Goal: Task Accomplishment & Management: Manage account settings

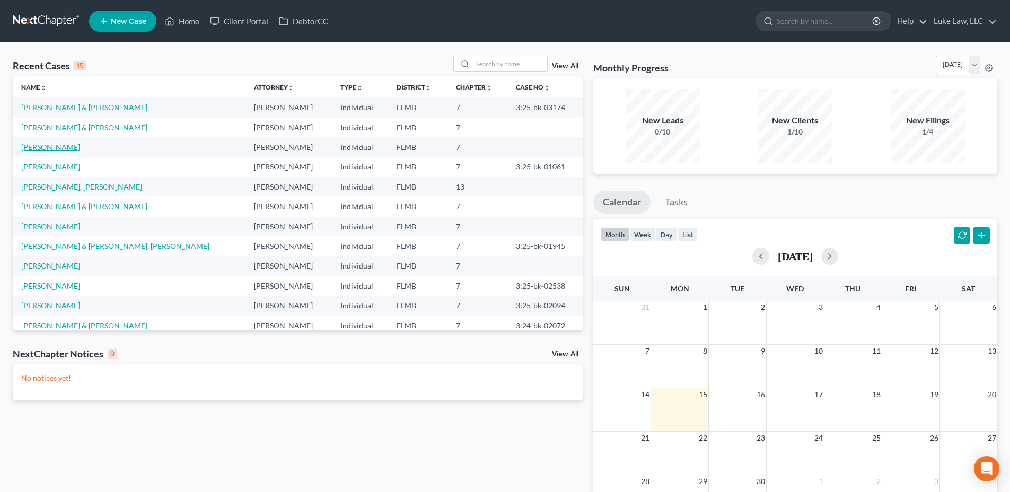
click at [61, 145] on link "[PERSON_NAME]" at bounding box center [50, 147] width 59 height 9
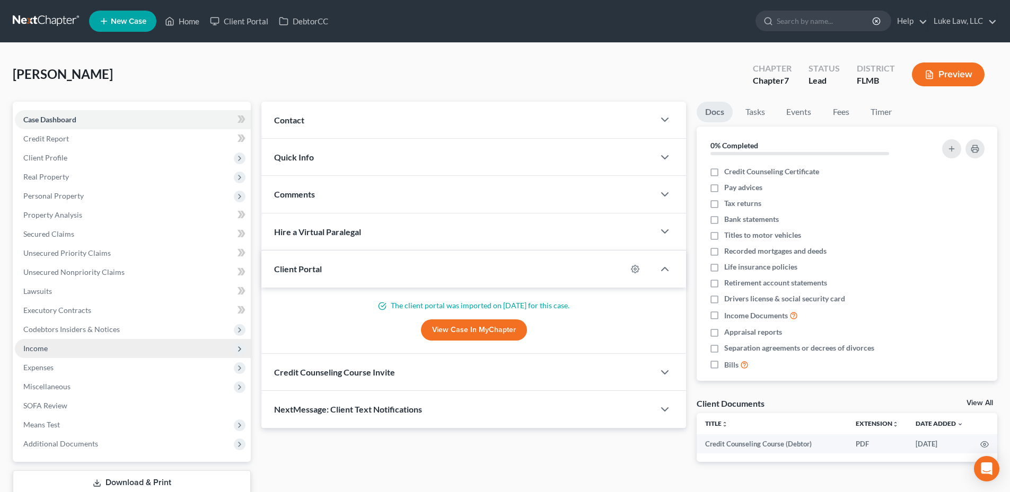
click at [57, 348] on span "Income" at bounding box center [133, 348] width 236 height 19
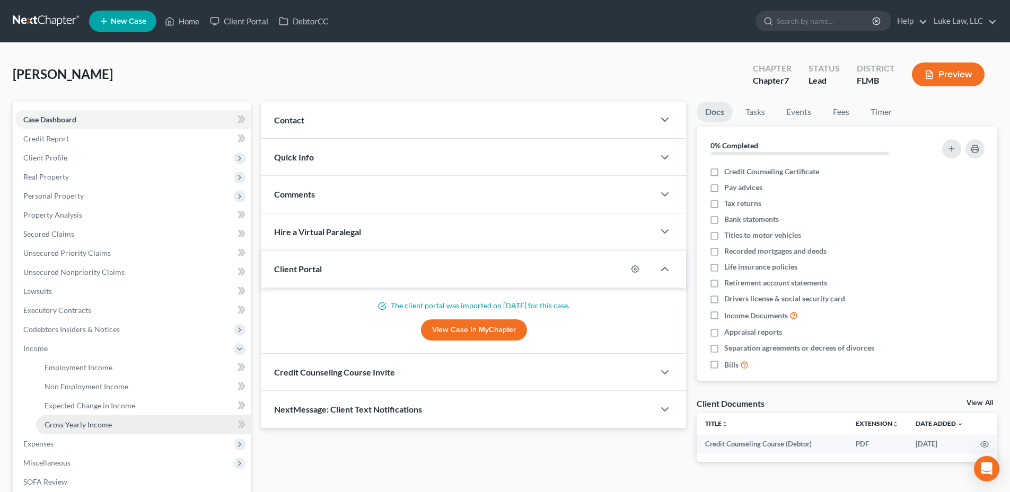
click at [78, 423] on span "Gross Yearly Income" at bounding box center [78, 424] width 67 height 9
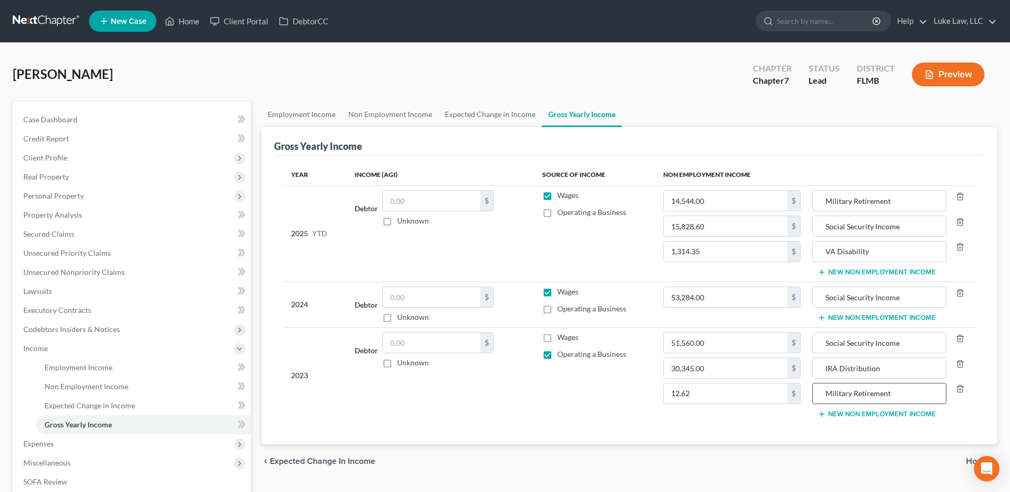
drag, startPoint x: 904, startPoint y: 392, endPoint x: 824, endPoint y: 392, distance: 80.0
click at [824, 392] on input "Military Retirement" at bounding box center [879, 394] width 122 height 20
click at [77, 197] on span "Personal Property" at bounding box center [53, 195] width 60 height 9
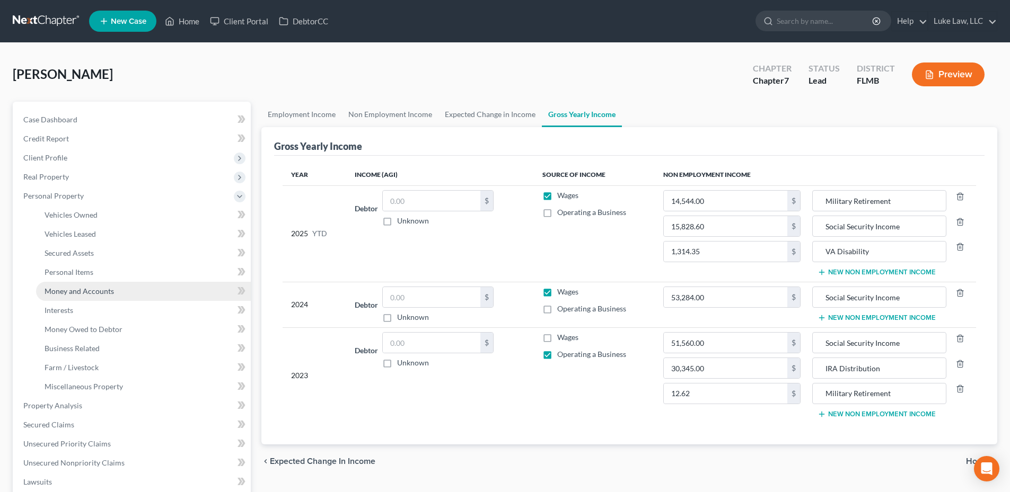
click at [83, 291] on span "Money and Accounts" at bounding box center [79, 291] width 69 height 9
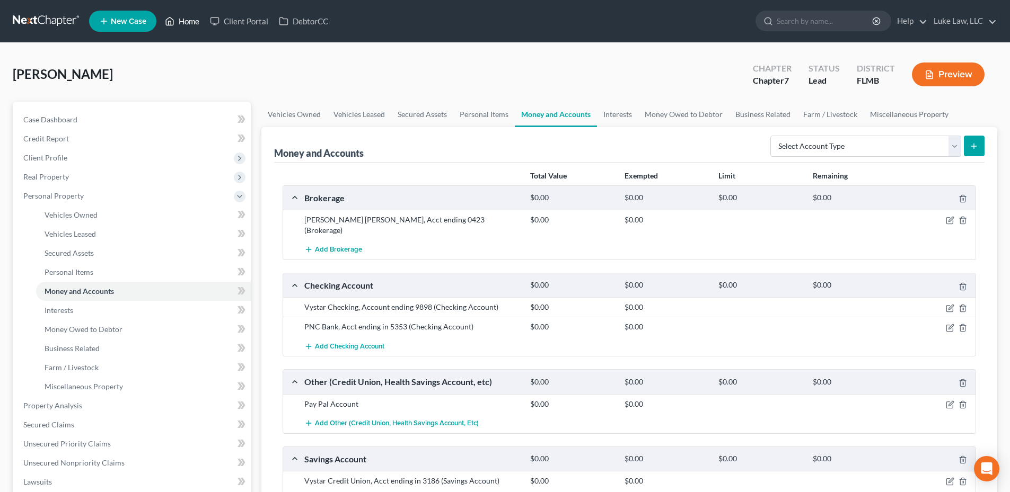
click at [198, 19] on link "Home" at bounding box center [182, 21] width 45 height 19
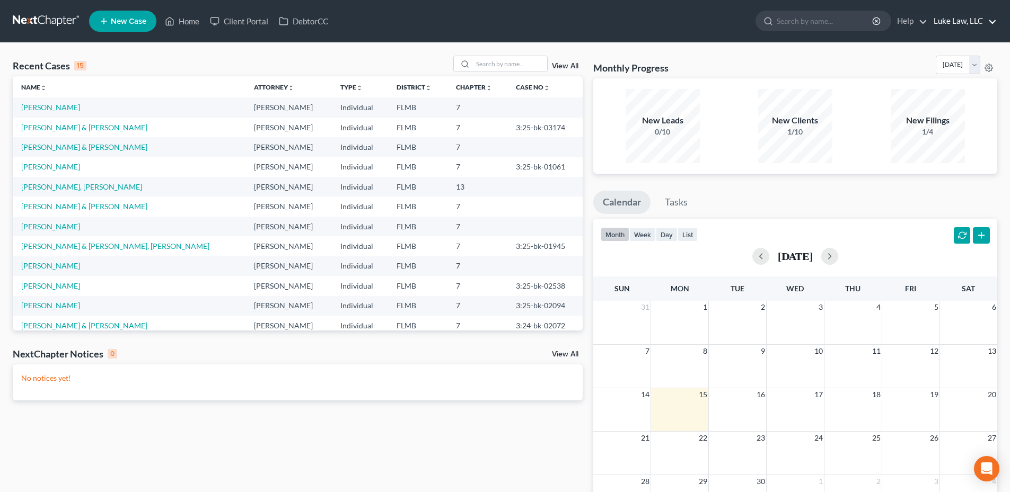
click at [972, 19] on link "Luke Law, LLC" at bounding box center [962, 21] width 68 height 19
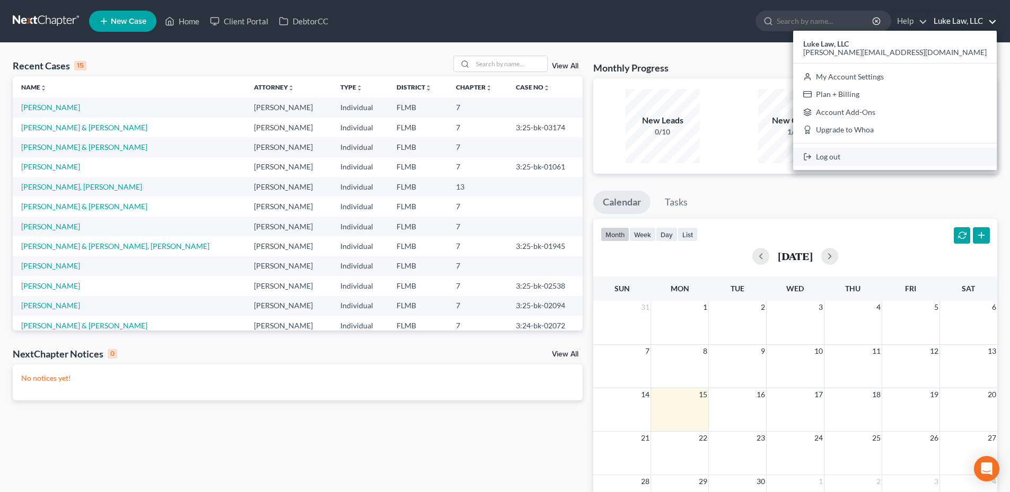
click at [932, 155] on link "Log out" at bounding box center [894, 157] width 203 height 18
